Goal: Task Accomplishment & Management: Use online tool/utility

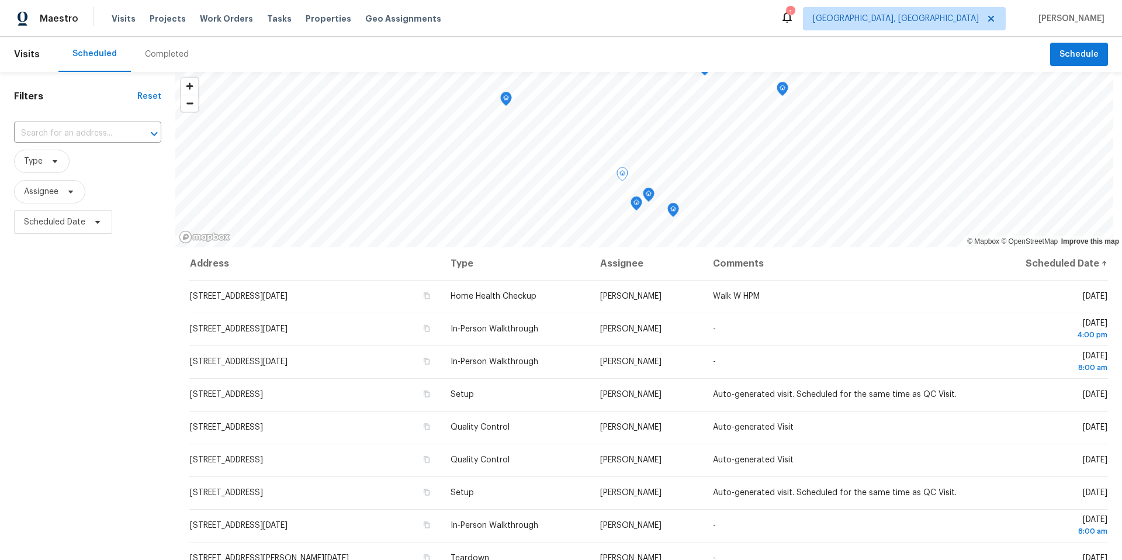
scroll to position [55, 0]
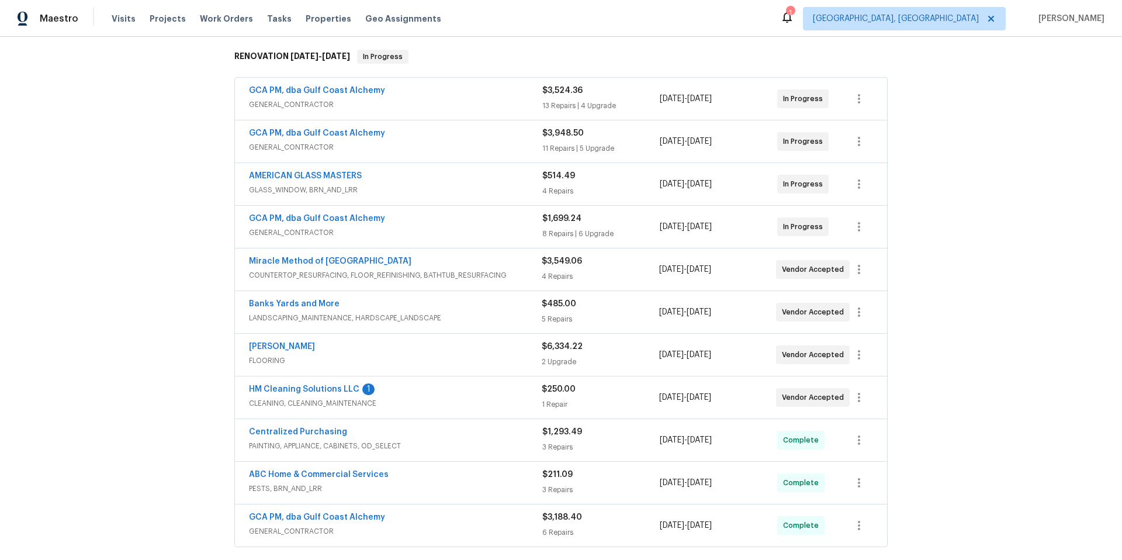
scroll to position [231, 0]
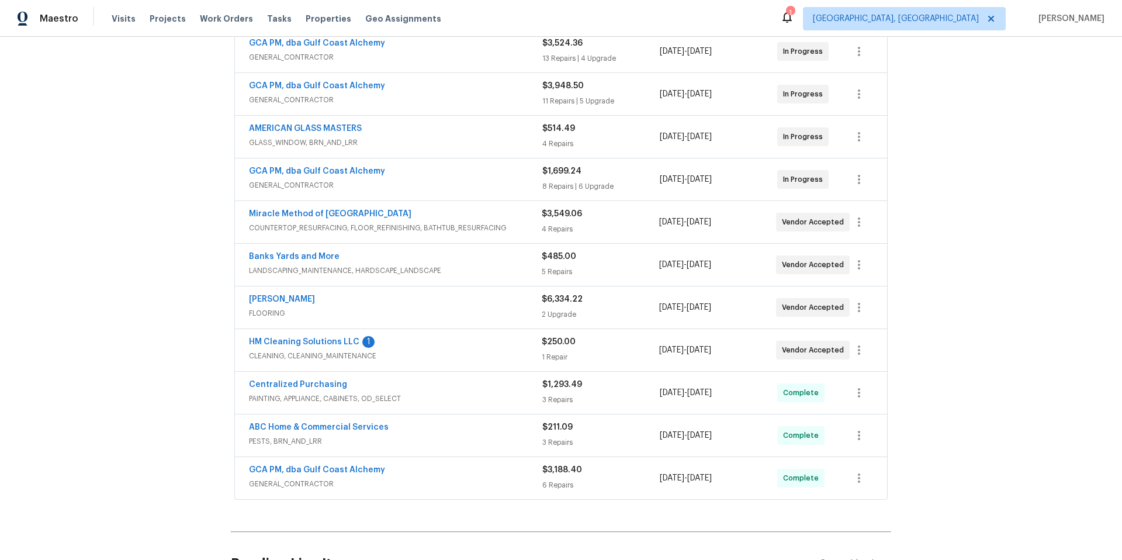
click at [291, 347] on span "HM Cleaning Solutions LLC" at bounding box center [304, 342] width 110 height 12
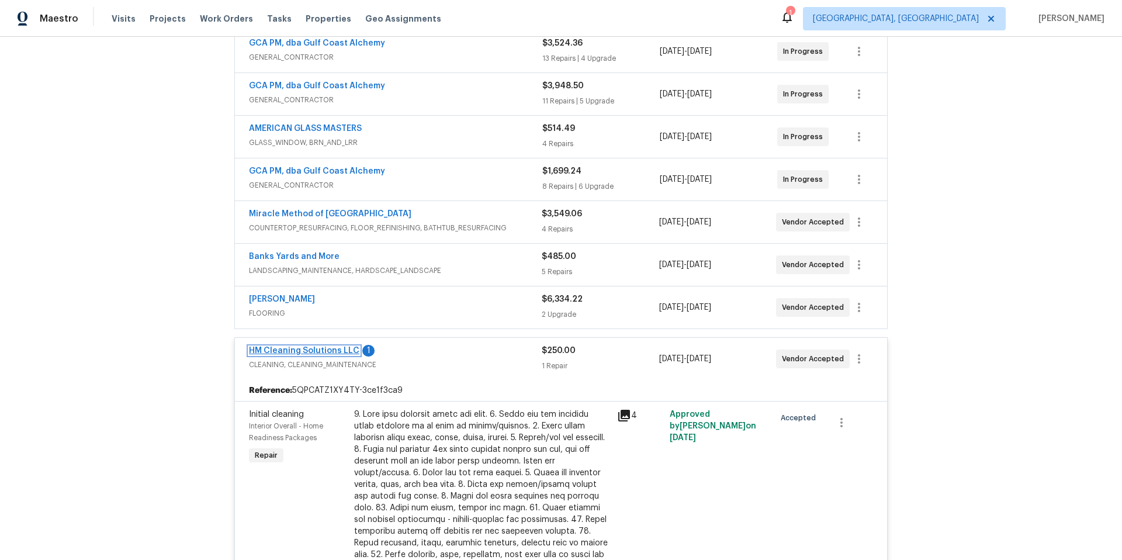
click at [291, 350] on link "HM Cleaning Solutions LLC" at bounding box center [304, 351] width 110 height 8
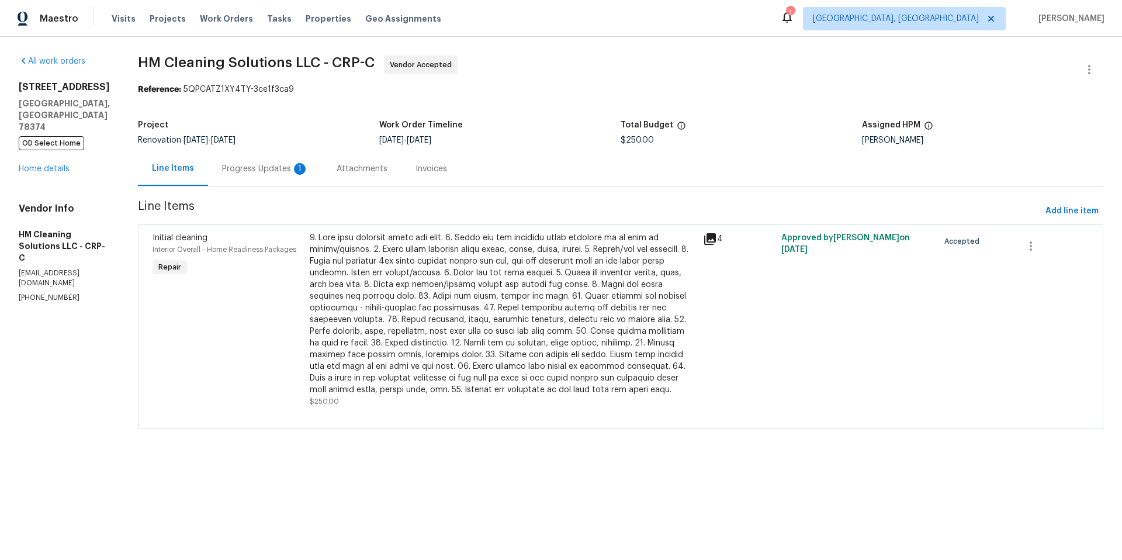
click at [274, 166] on div "Progress Updates 1" at bounding box center [265, 169] width 87 height 12
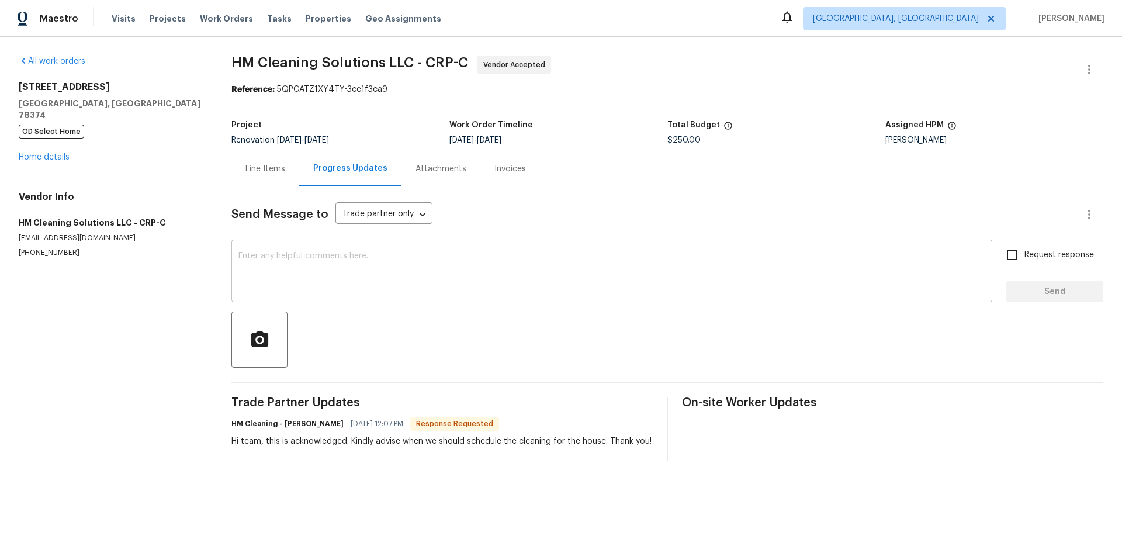
click at [285, 250] on div "x ​" at bounding box center [611, 273] width 761 height 60
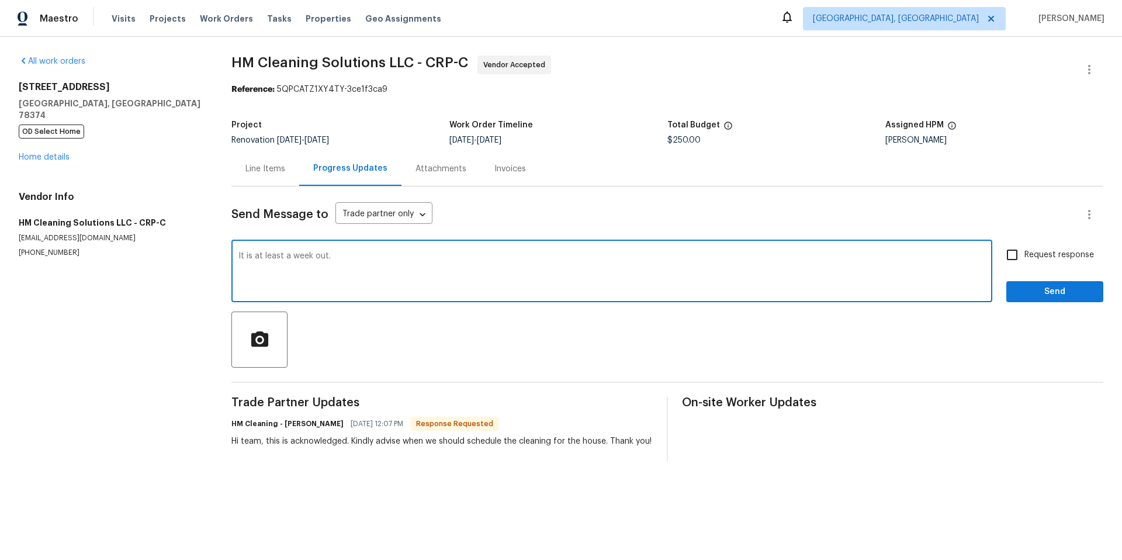
type textarea "It is at least a week out."
click at [1016, 293] on span "Send" at bounding box center [1055, 292] width 78 height 15
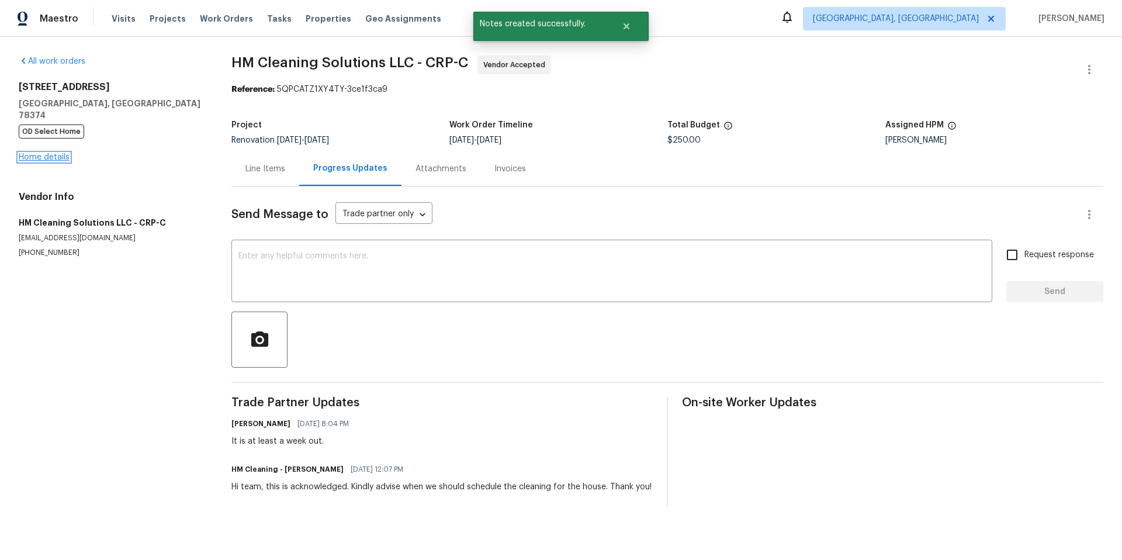
click at [40, 153] on link "Home details" at bounding box center [44, 157] width 51 height 8
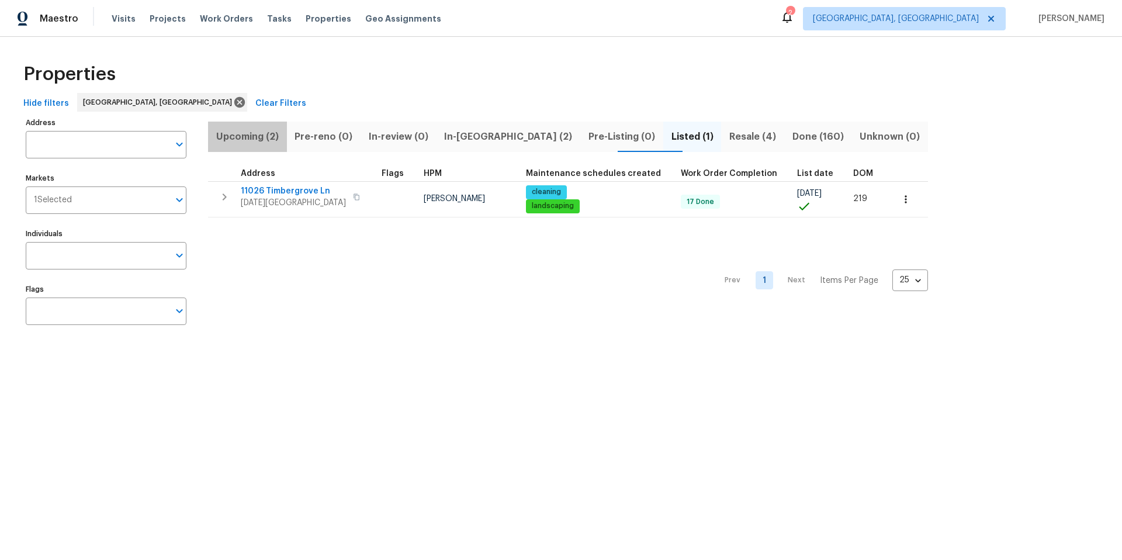
click at [258, 136] on span "Upcoming (2)" at bounding box center [247, 137] width 65 height 16
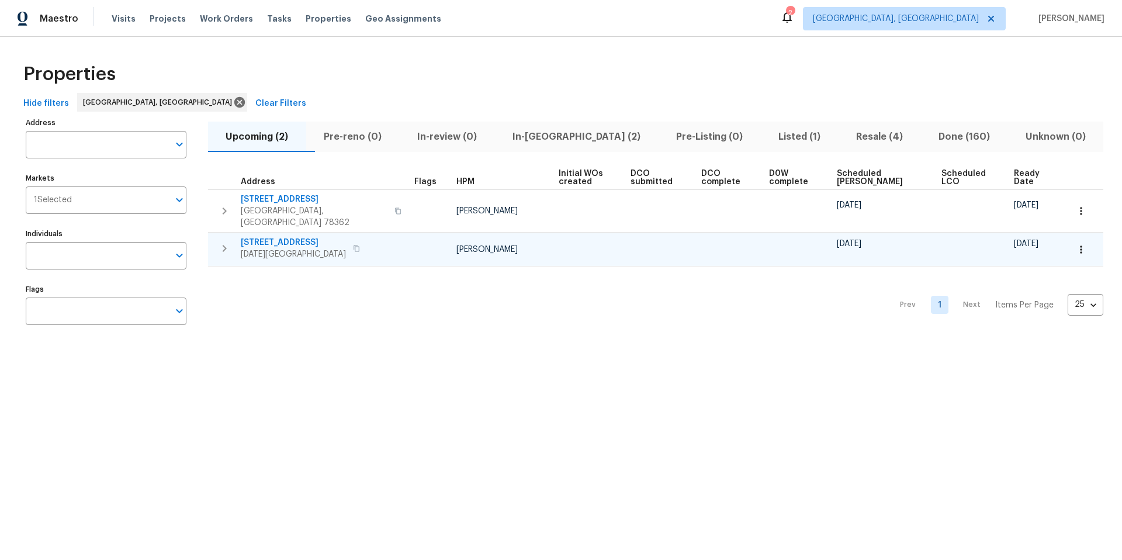
click at [273, 237] on span "[STREET_ADDRESS]" at bounding box center [293, 243] width 105 height 12
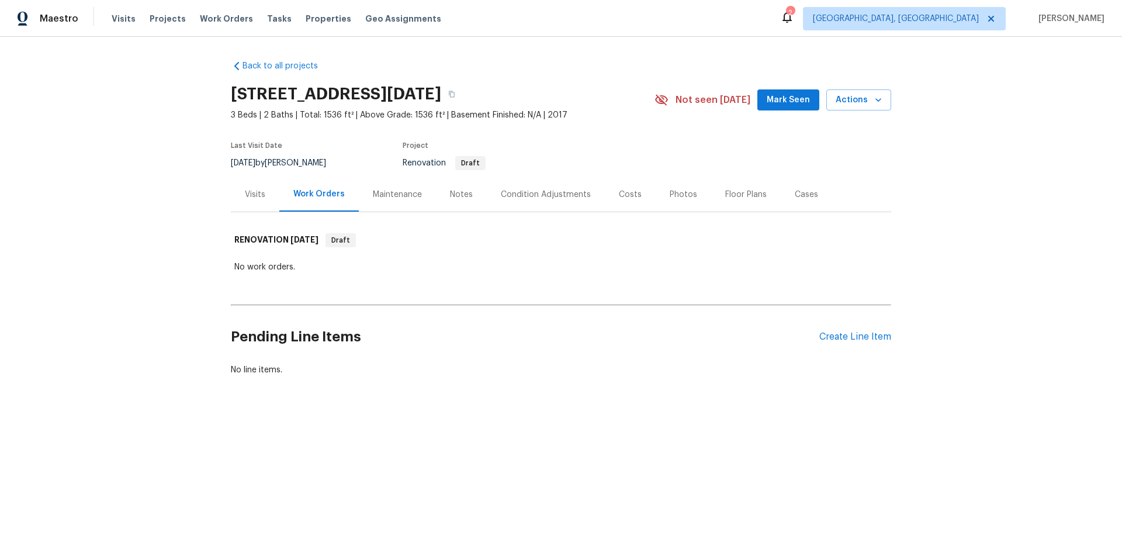
click at [550, 200] on div "Condition Adjustments" at bounding box center [546, 194] width 118 height 34
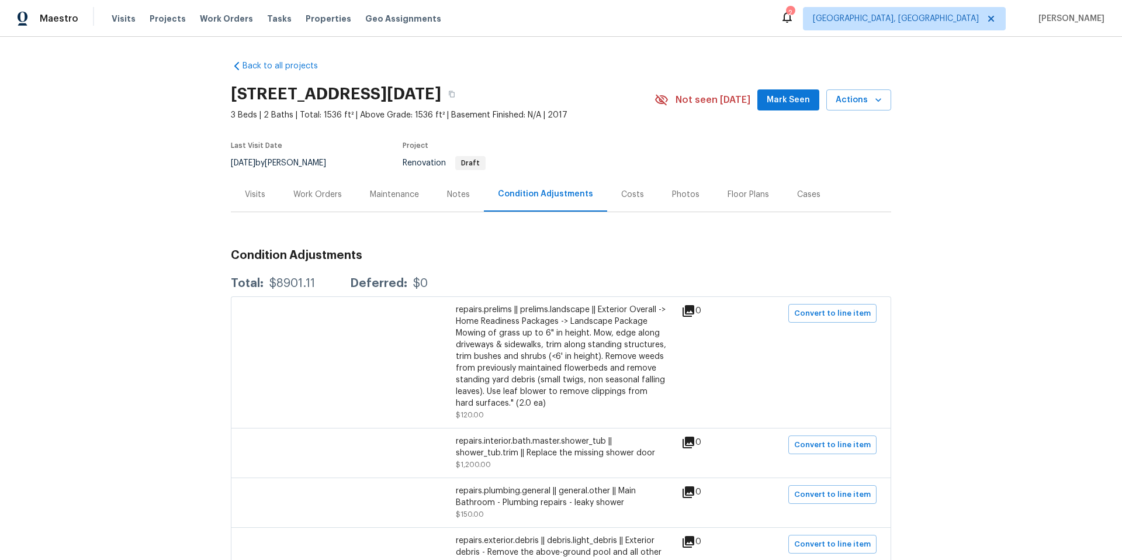
click at [248, 198] on div "Visits" at bounding box center [255, 195] width 20 height 12
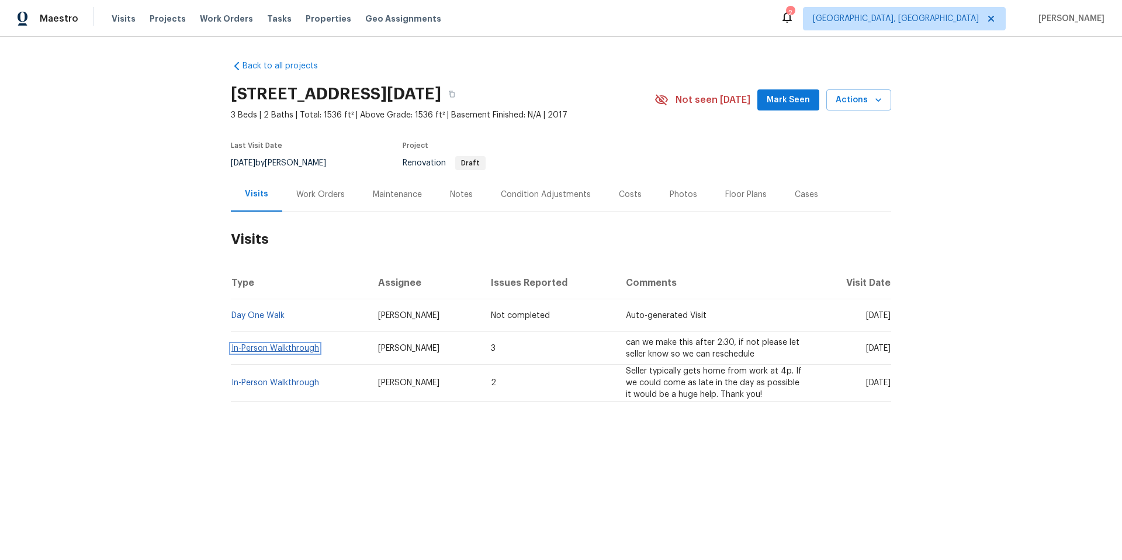
click at [253, 348] on link "In-Person Walkthrough" at bounding box center [275, 348] width 88 height 8
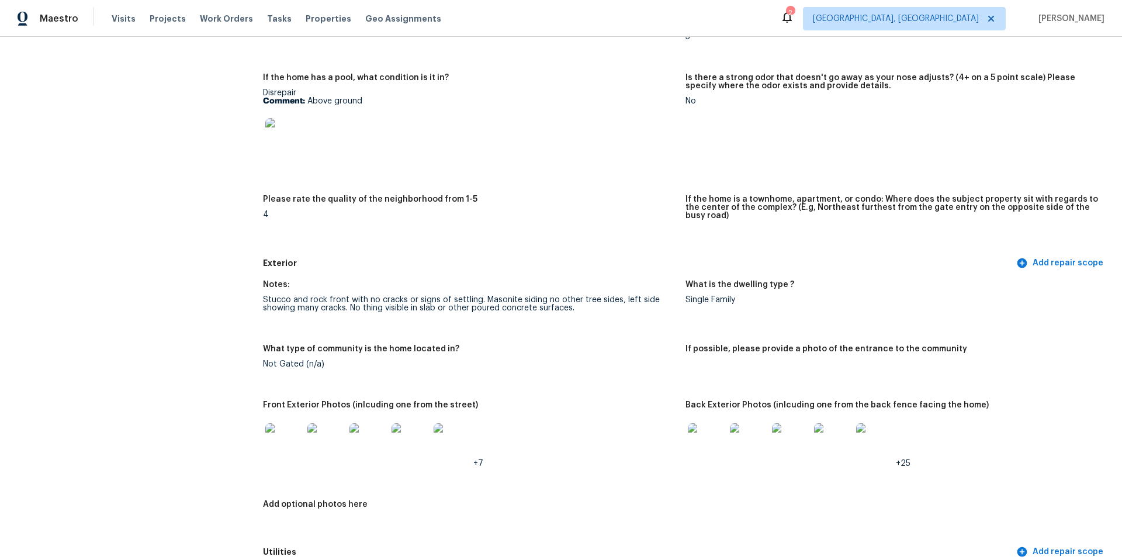
scroll to position [597, 0]
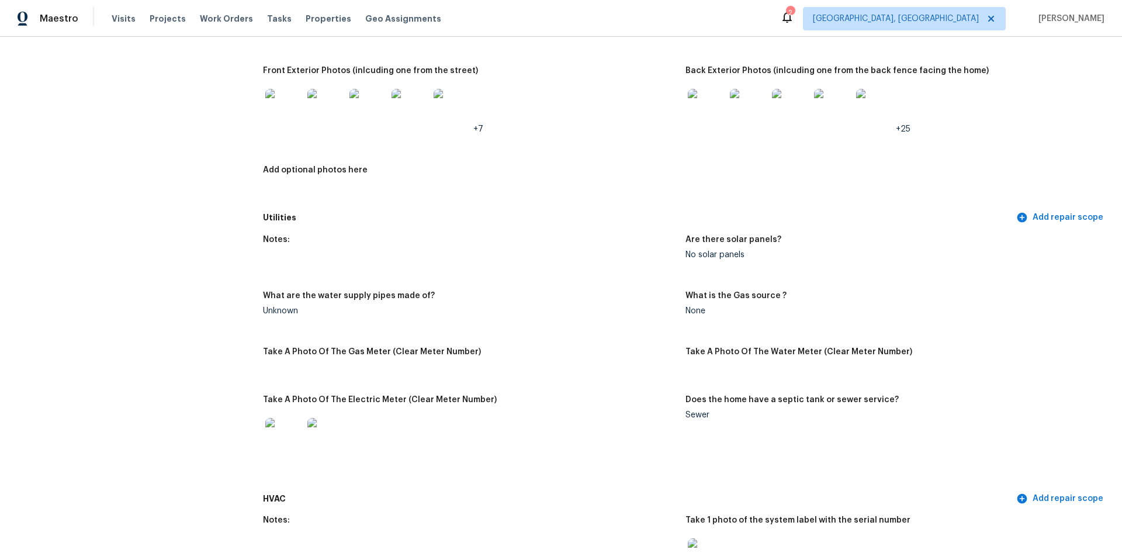
click at [288, 98] on img at bounding box center [283, 107] width 37 height 37
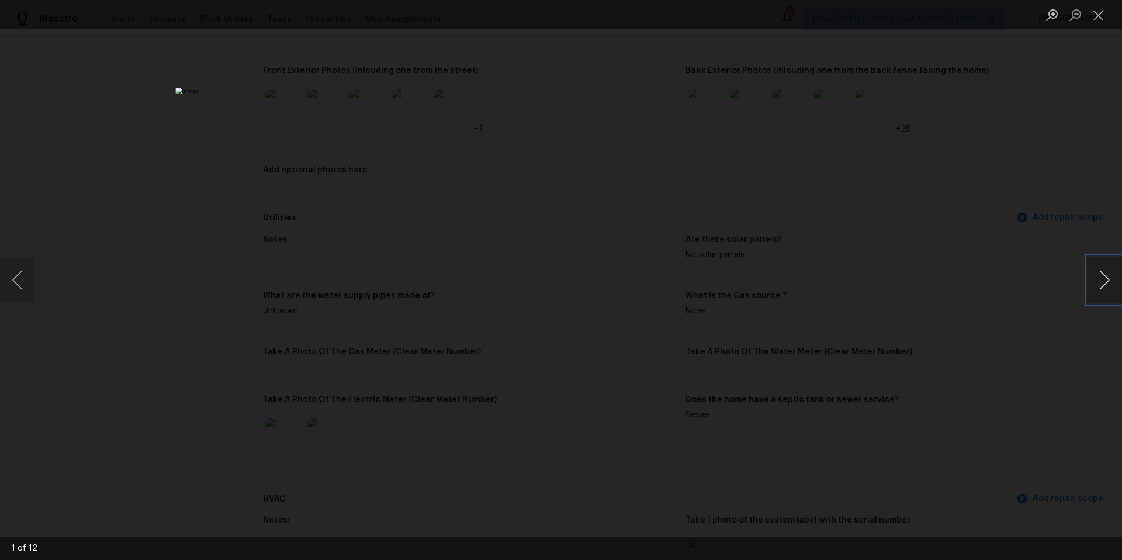
click at [1098, 278] on button "Next image" at bounding box center [1104, 280] width 35 height 47
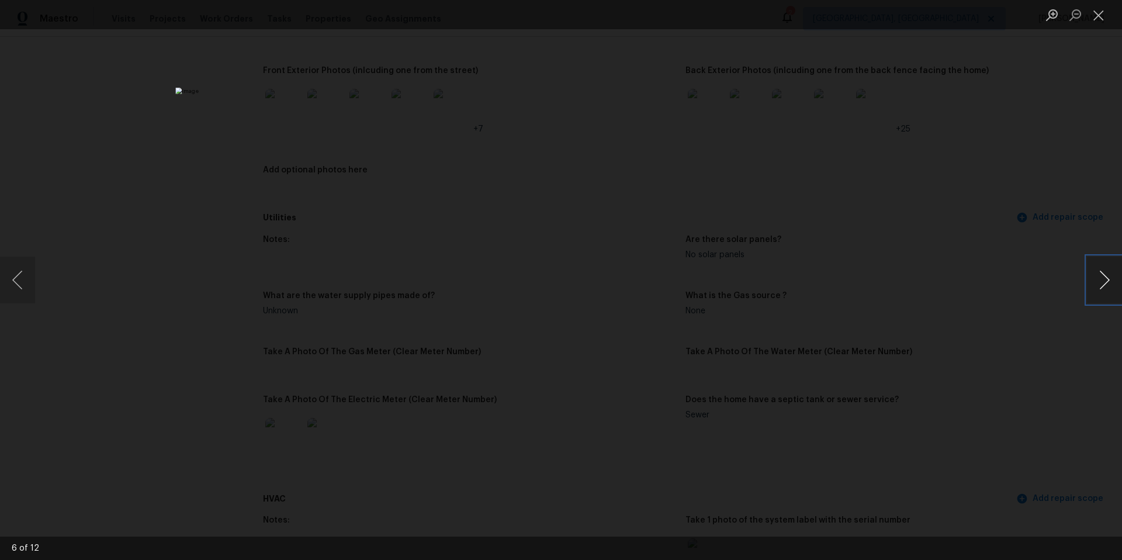
click at [1098, 278] on button "Next image" at bounding box center [1104, 280] width 35 height 47
click at [1100, 16] on button "Close lightbox" at bounding box center [1098, 15] width 23 height 20
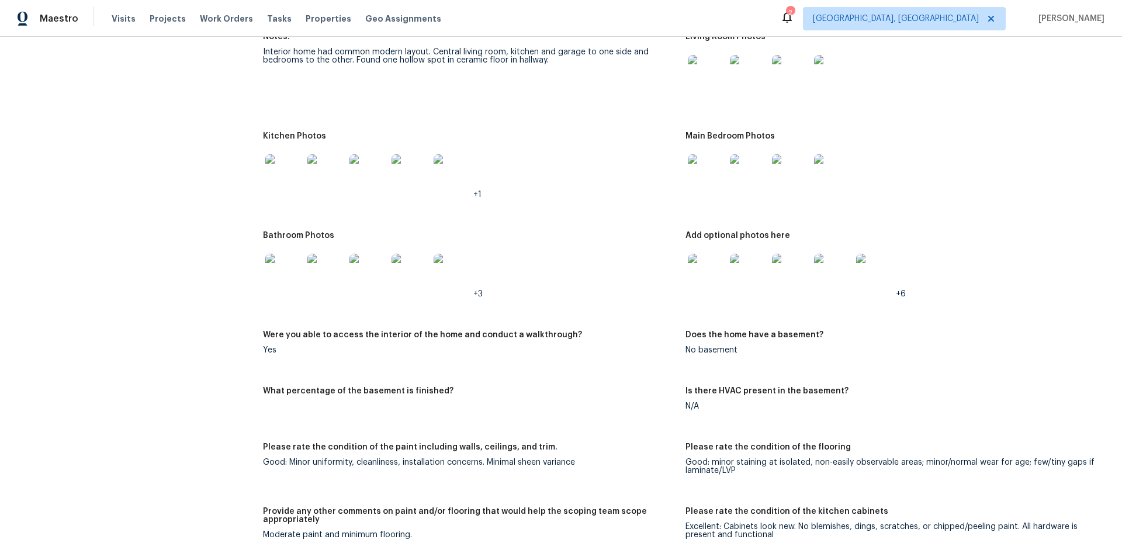
scroll to position [1302, 0]
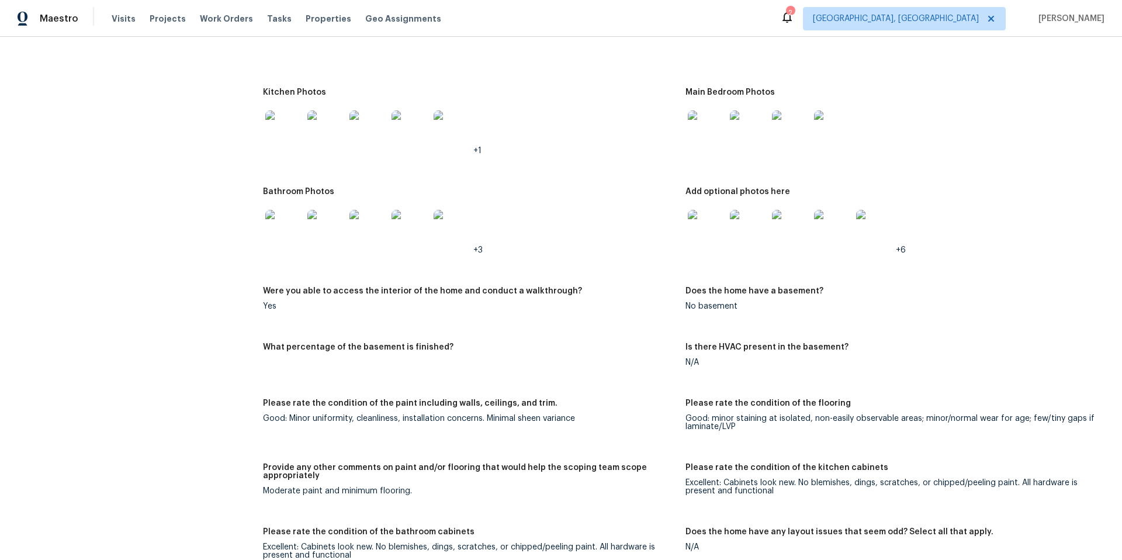
click at [273, 115] on img at bounding box center [283, 128] width 37 height 37
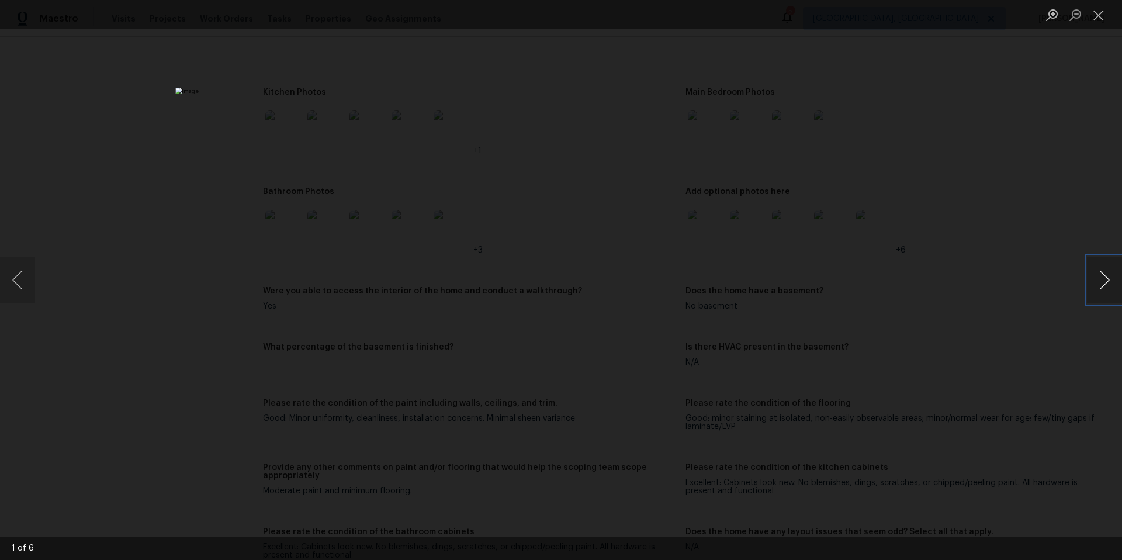
click at [1110, 286] on button "Next image" at bounding box center [1104, 280] width 35 height 47
click at [1109, 286] on button "Next image" at bounding box center [1104, 280] width 35 height 47
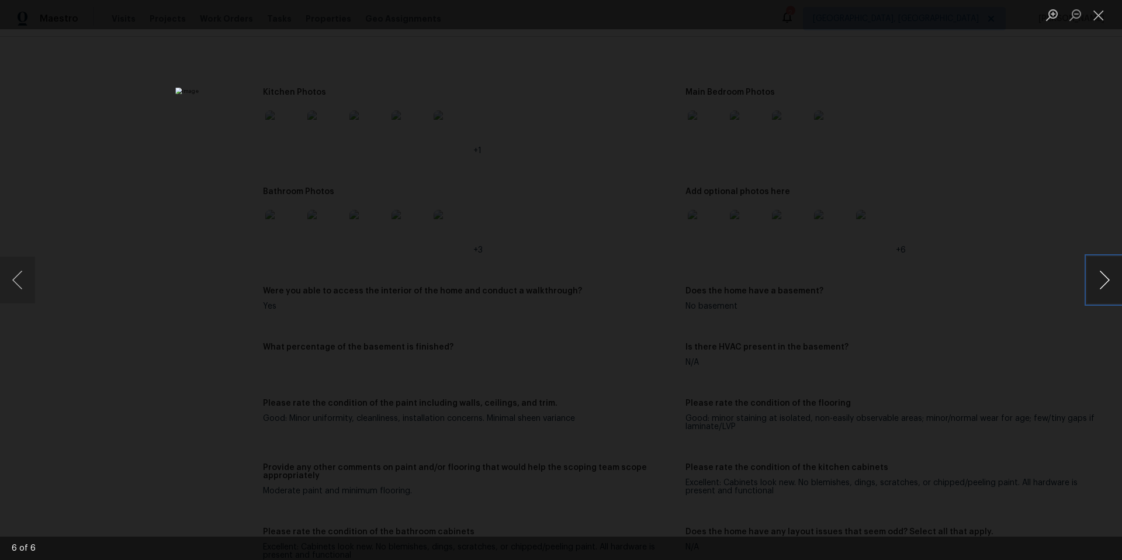
click at [1109, 286] on button "Next image" at bounding box center [1104, 280] width 35 height 47
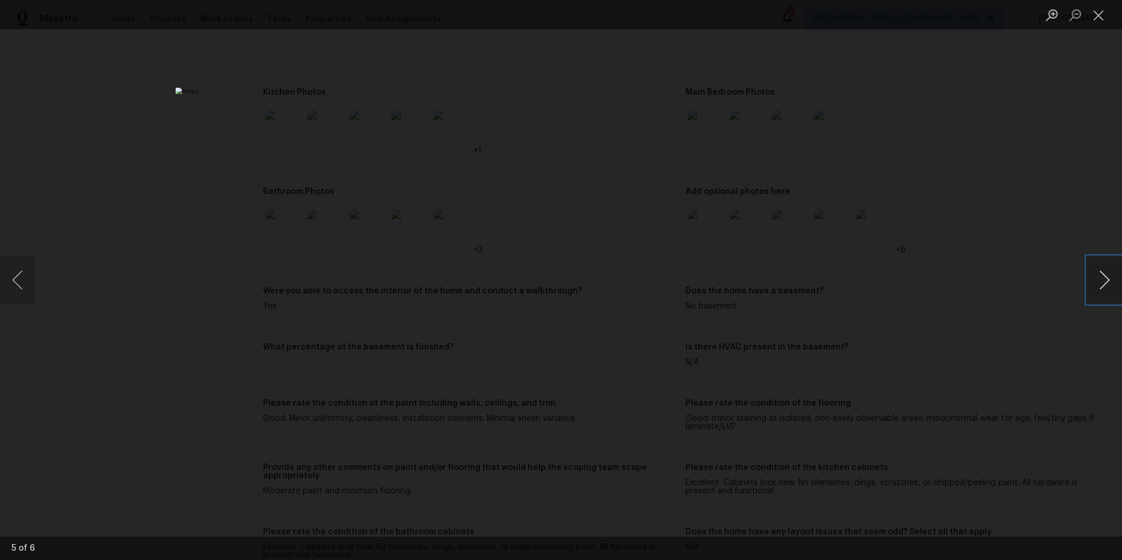
click at [1109, 286] on button "Next image" at bounding box center [1104, 280] width 35 height 47
click at [1104, 20] on button "Close lightbox" at bounding box center [1098, 15] width 23 height 20
